Goal: Information Seeking & Learning: Find specific fact

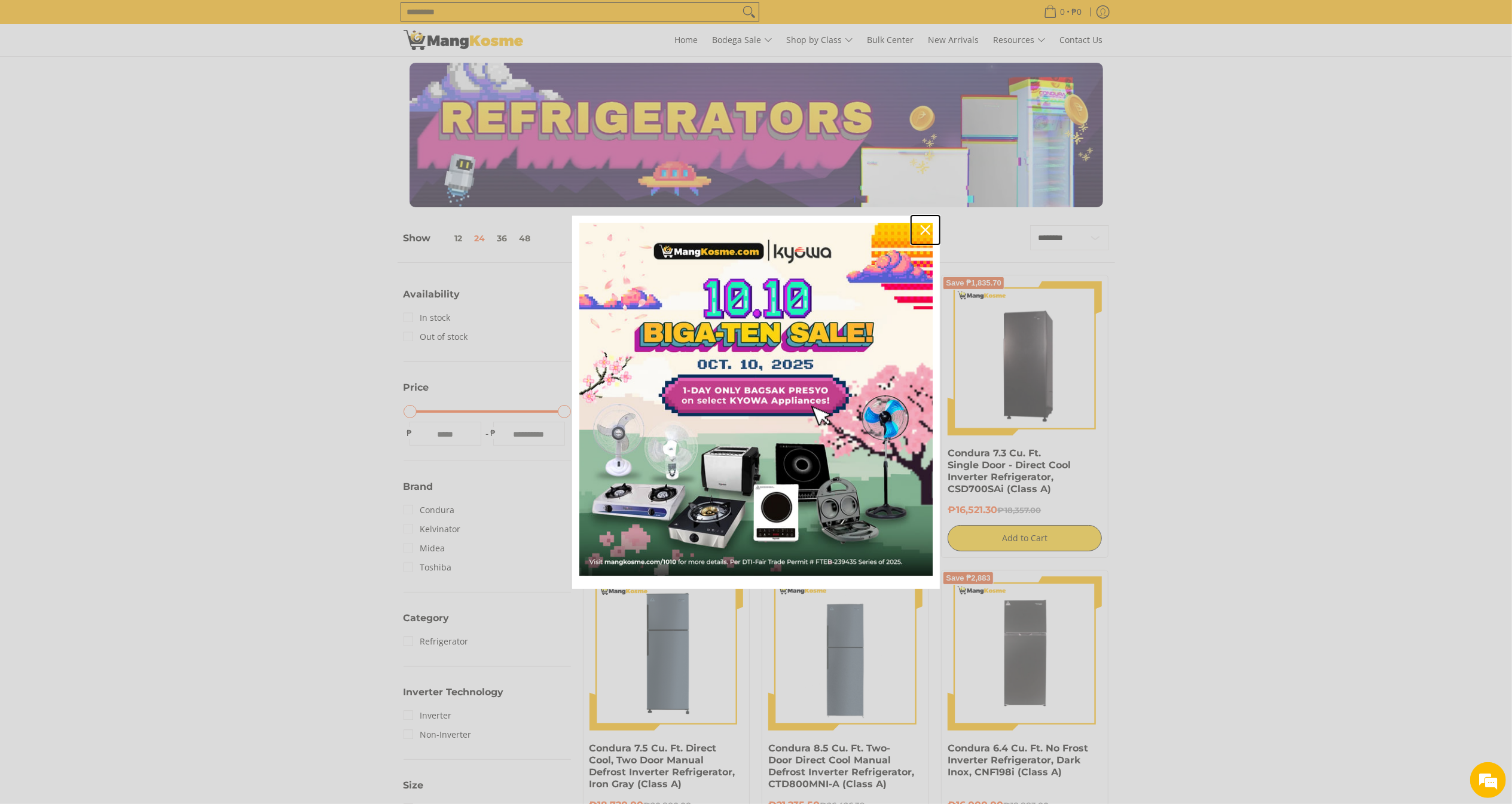
click at [925, 232] on icon "close icon" at bounding box center [925, 230] width 10 height 10
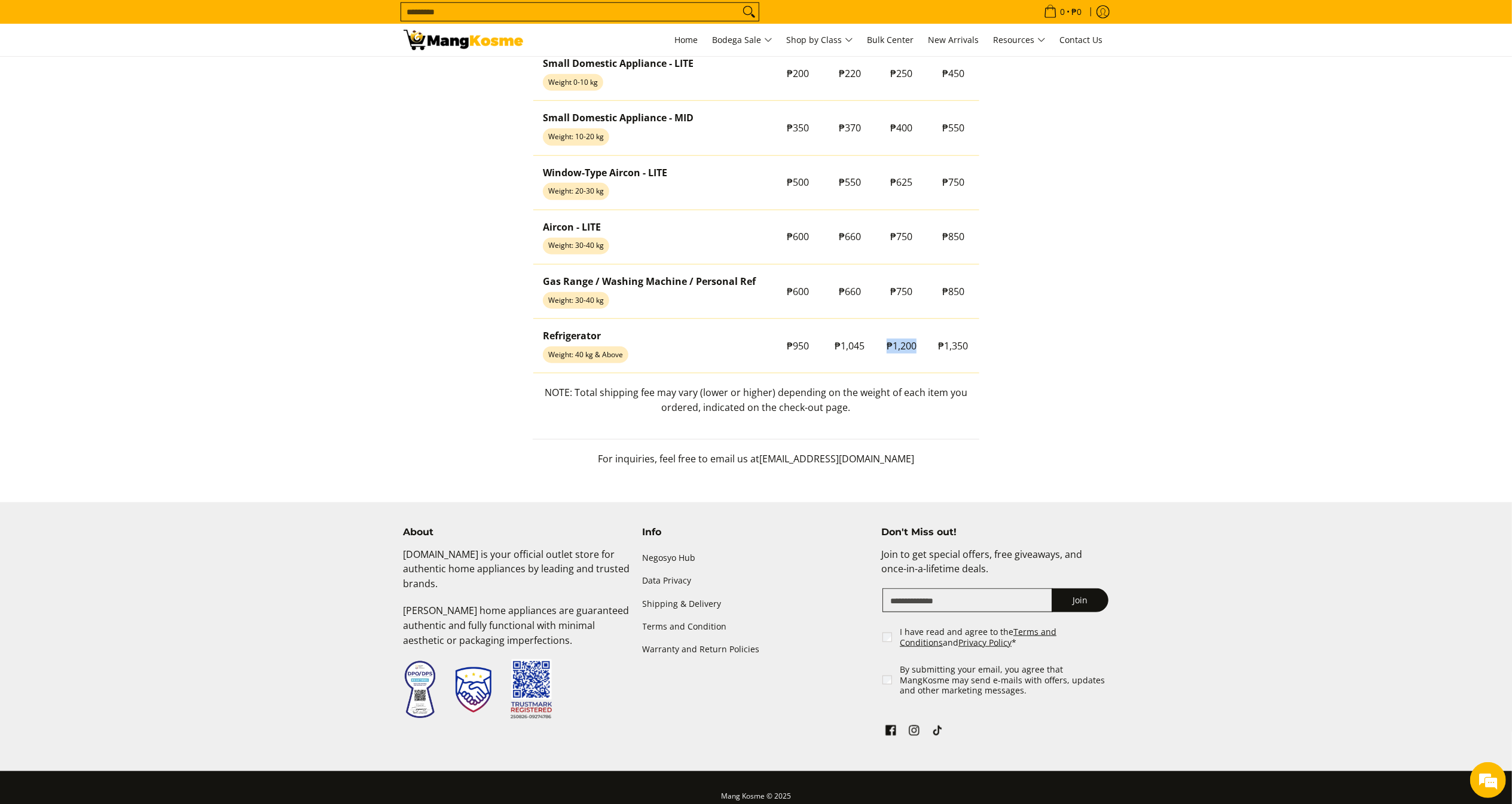
scroll to position [1126, 0]
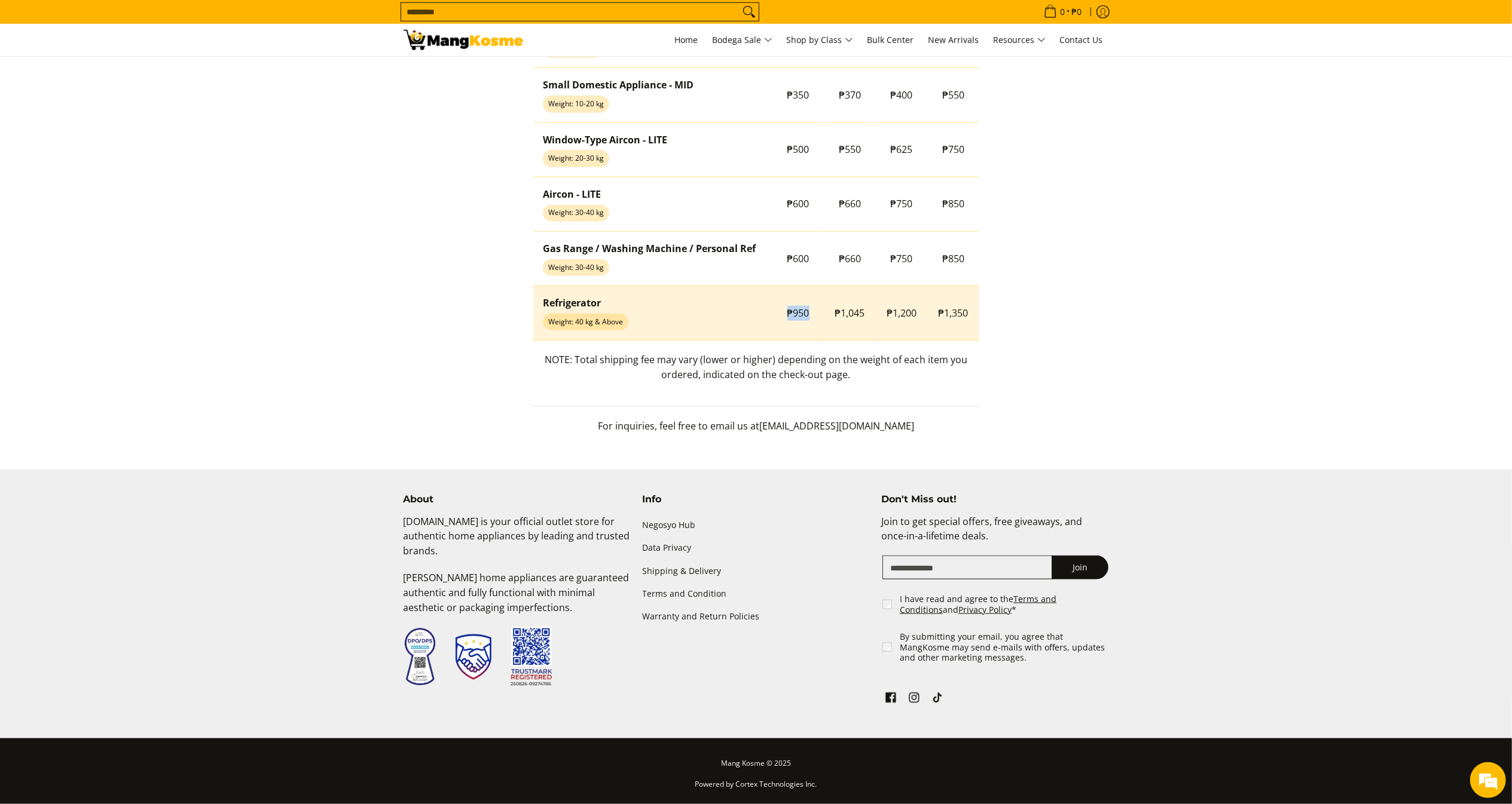
drag, startPoint x: 791, startPoint y: 313, endPoint x: 812, endPoint y: 313, distance: 21.0
click at [812, 313] on td "₱950" at bounding box center [799, 313] width 52 height 55
copy span "₱950"
